Goal: Find specific page/section: Find specific page/section

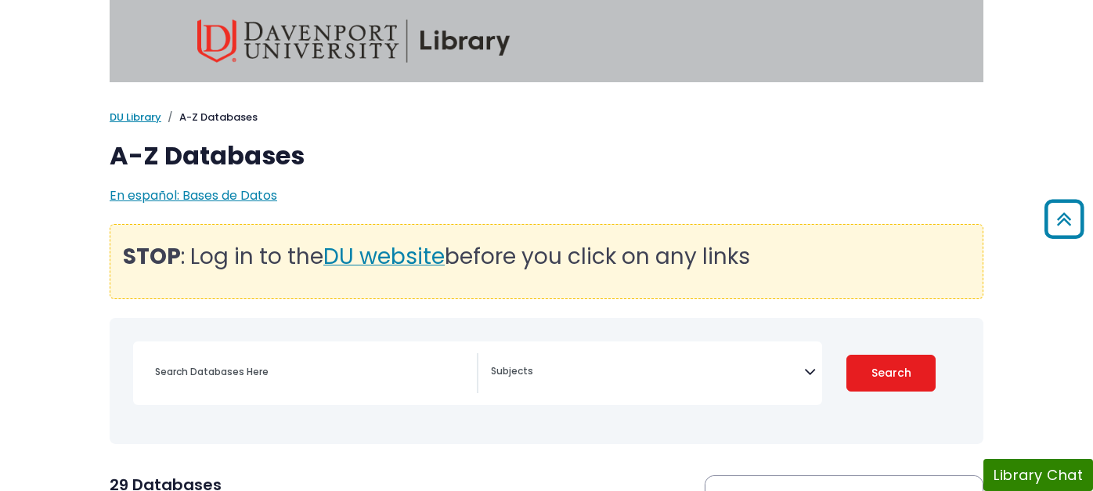
select select "Database Subject Filter"
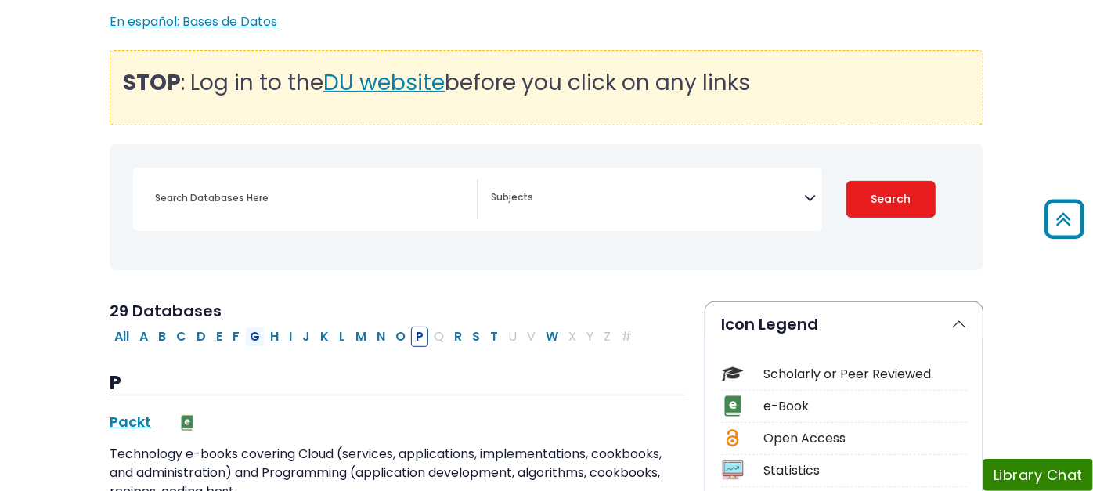
click at [245, 332] on button "G" at bounding box center [255, 337] width 20 height 20
select select "Database Subject Filter"
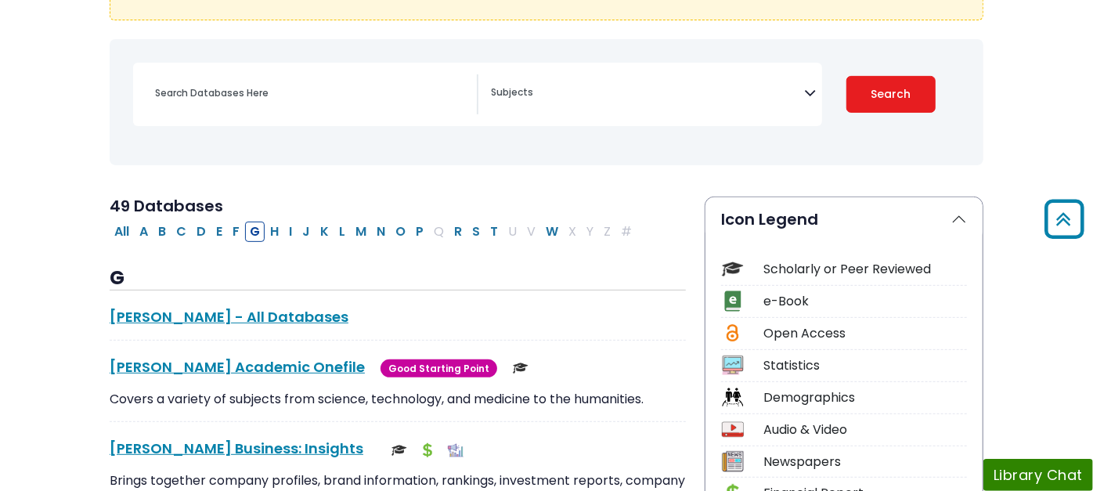
scroll to position [435, 0]
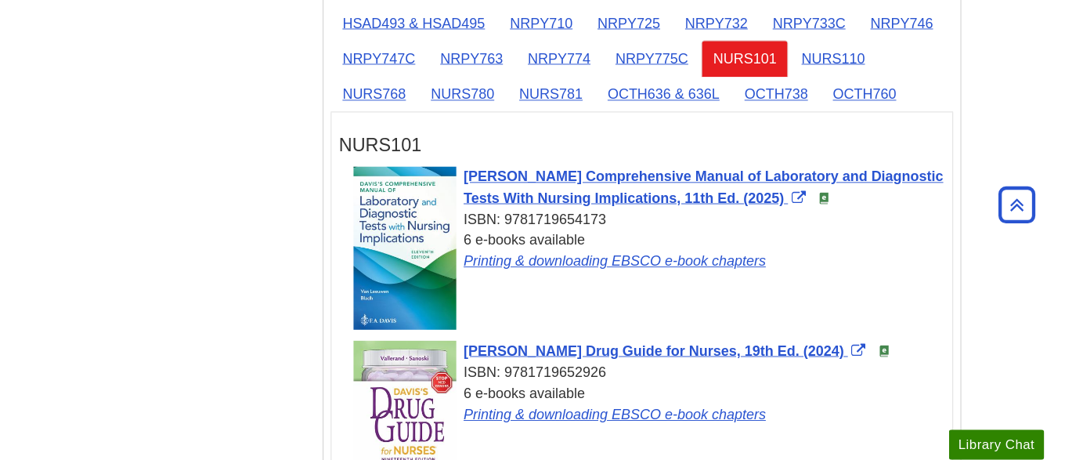
scroll to position [1734, 0]
